Goal: Check status: Check status

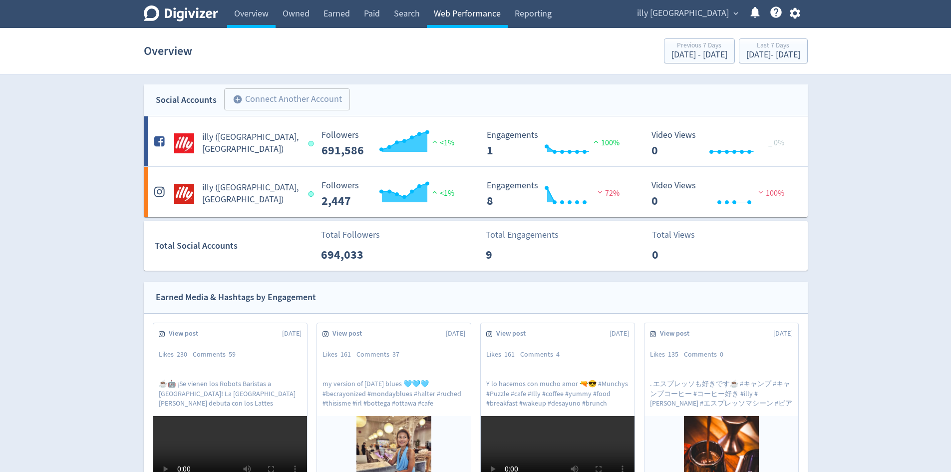
click at [468, 8] on link "Web Performance" at bounding box center [467, 14] width 81 height 28
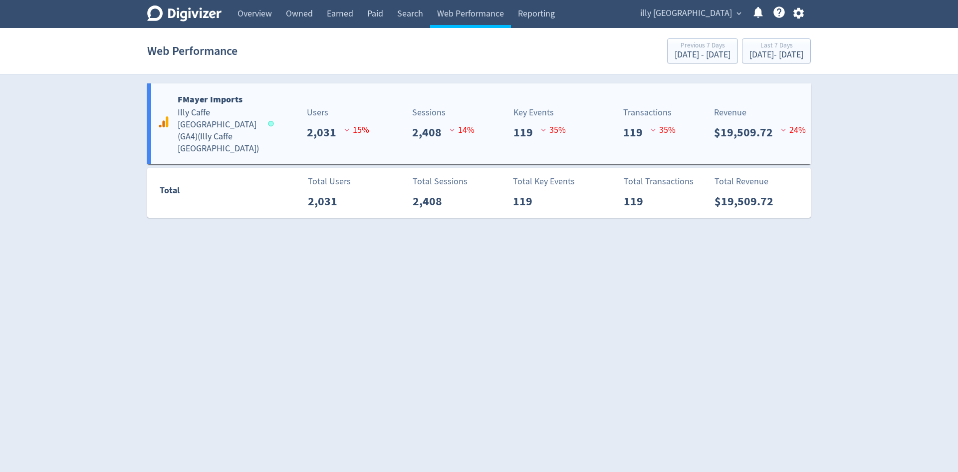
click at [388, 122] on div "Sessions 2,408 14 %" at bounding box center [426, 123] width 110 height 35
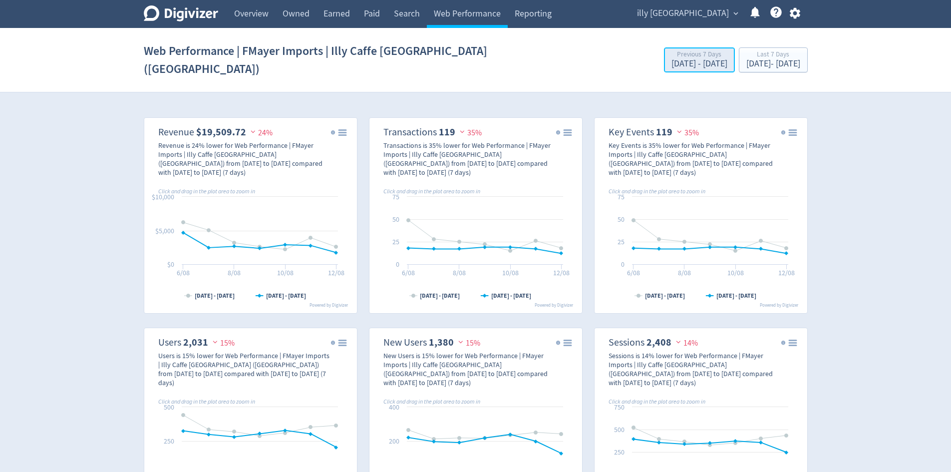
click at [671, 59] on div "[DATE] - [DATE]" at bounding box center [699, 63] width 56 height 9
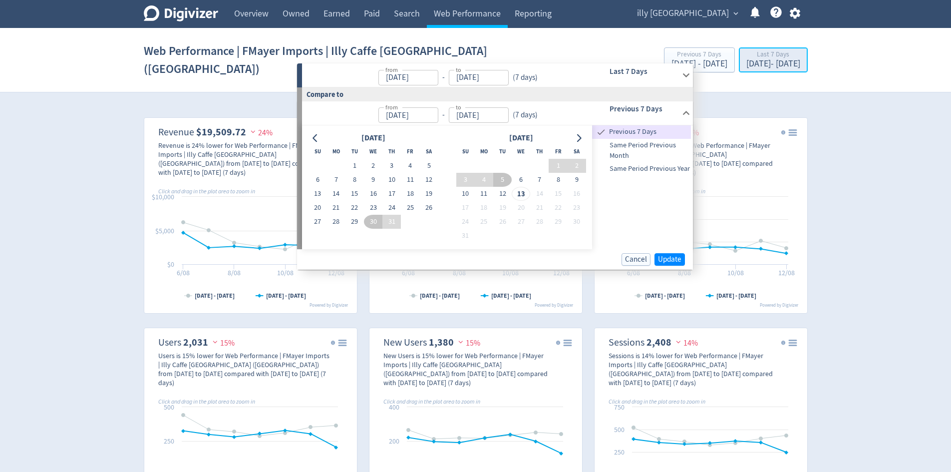
click at [746, 59] on div "[DATE] - [DATE]" at bounding box center [773, 63] width 54 height 9
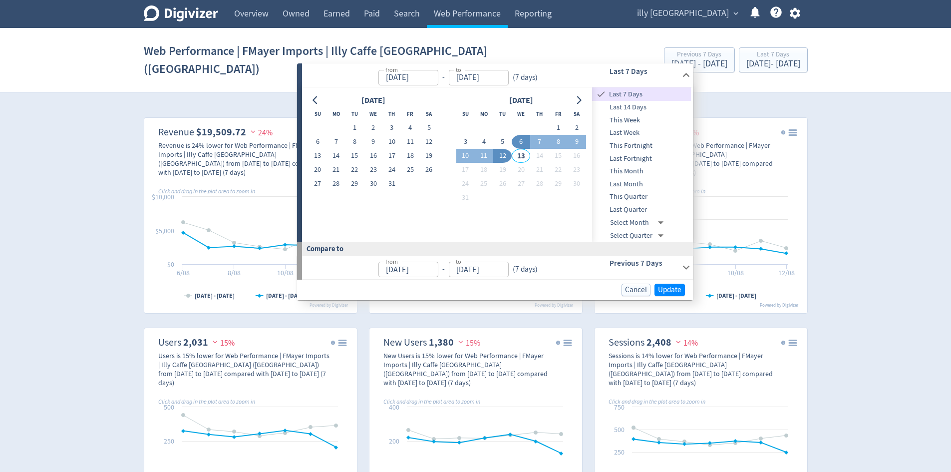
click at [389, 78] on input "[DATE]" at bounding box center [408, 77] width 60 height 15
drag, startPoint x: 385, startPoint y: 78, endPoint x: 403, endPoint y: 79, distance: 18.0
click at [403, 79] on input "[DATE]" at bounding box center [408, 77] width 60 height 15
type input "[DATE]"
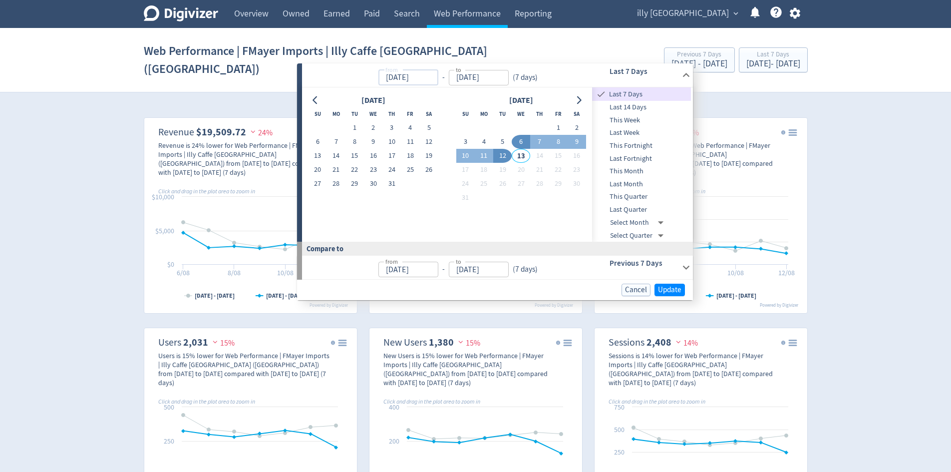
type input "[DATE]"
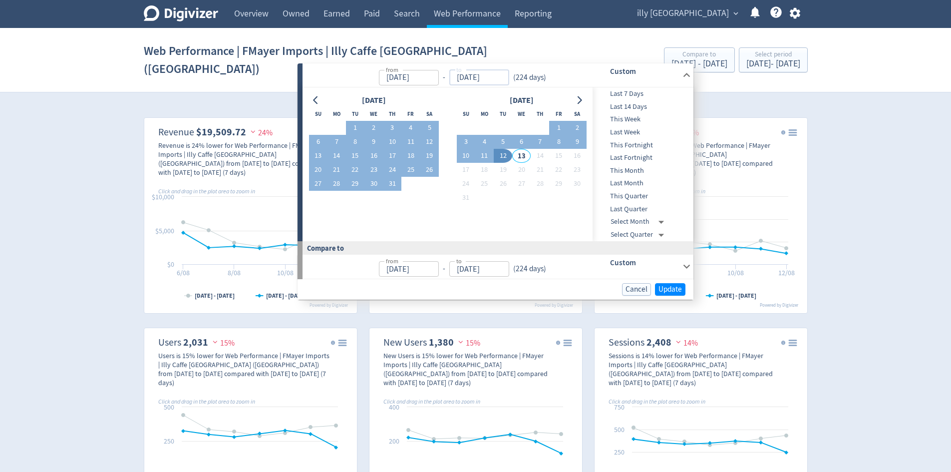
drag, startPoint x: 477, startPoint y: 76, endPoint x: 455, endPoint y: 75, distance: 22.0
click at [455, 75] on input "[DATE]" at bounding box center [479, 77] width 60 height 15
type input "[DATE]"
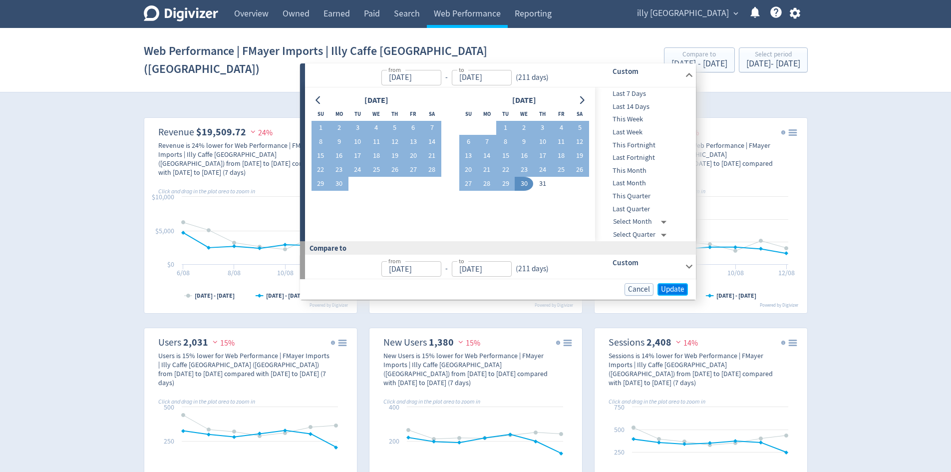
click at [671, 286] on span "Update" at bounding box center [672, 288] width 23 height 7
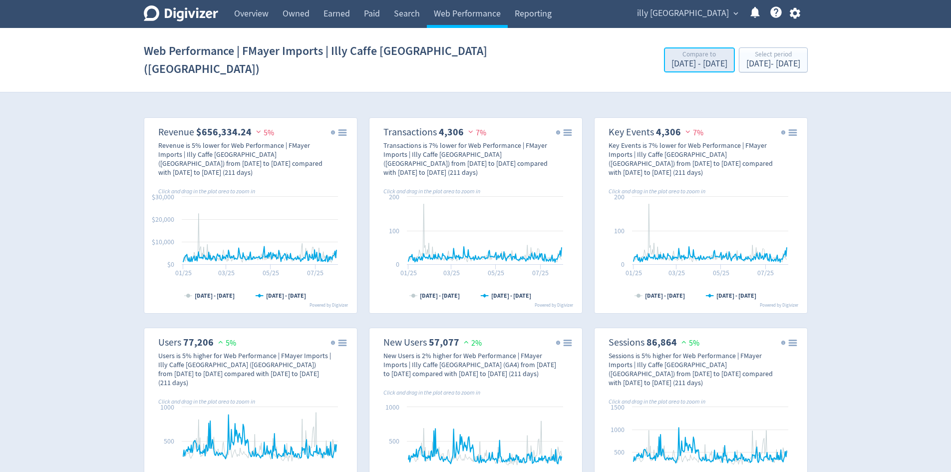
click at [671, 51] on div "Compare to" at bounding box center [699, 55] width 56 height 8
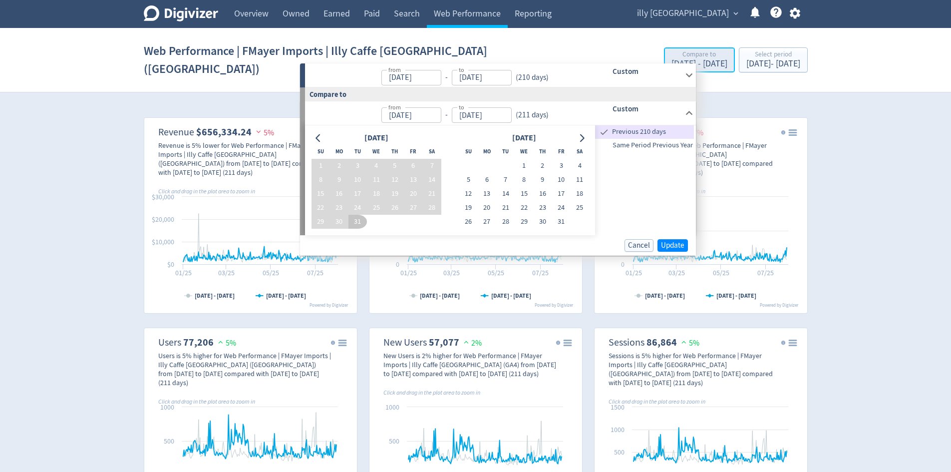
type input "[DATE]"
click at [650, 145] on span "Same Period Previous Year" at bounding box center [644, 145] width 99 height 11
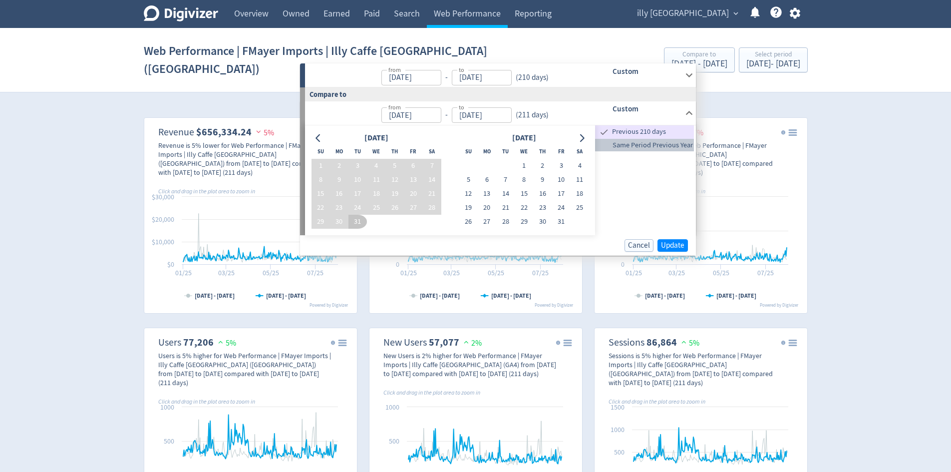
type input "[DATE]"
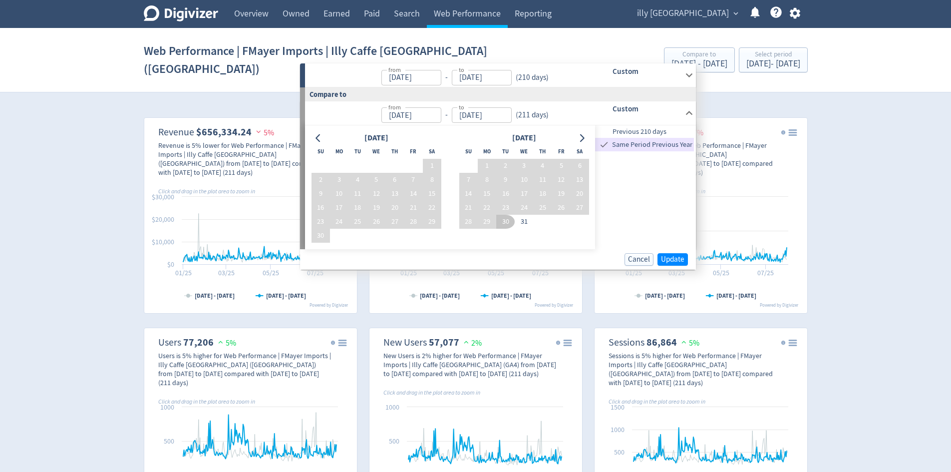
click at [669, 265] on div "Cancel Update" at bounding box center [498, 259] width 396 height 20
click at [669, 258] on span "Update" at bounding box center [672, 259] width 23 height 7
